Goal: Find specific page/section: Find specific page/section

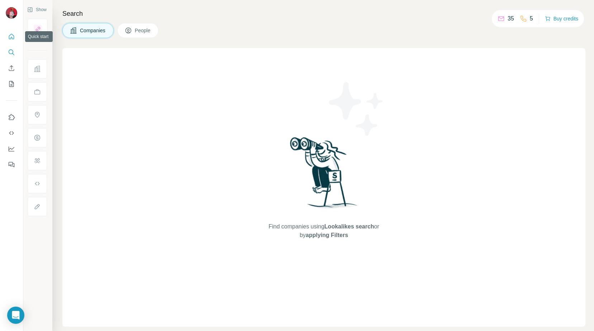
click at [12, 40] on icon "Quick start" at bounding box center [11, 36] width 7 height 7
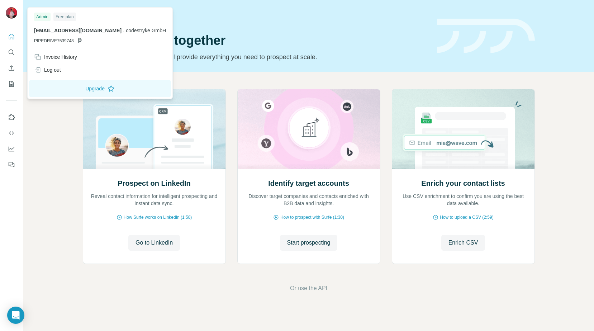
click at [13, 14] on img at bounding box center [11, 12] width 11 height 11
click at [10, 57] on button "Search" at bounding box center [11, 52] width 11 height 13
